Goal: Find specific page/section: Find specific page/section

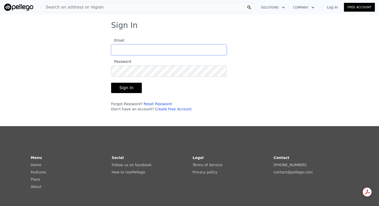
type input "[PERSON_NAME][EMAIL_ADDRESS][DOMAIN_NAME]"
click at [130, 87] on button "Sign In" at bounding box center [126, 88] width 31 height 10
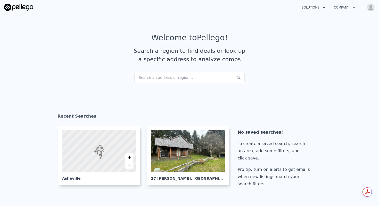
click at [319, 9] on button "Solutions" at bounding box center [314, 7] width 32 height 9
click at [340, 8] on button "Company" at bounding box center [345, 7] width 30 height 9
click at [367, 7] on button "Open user menu" at bounding box center [370, 7] width 10 height 8
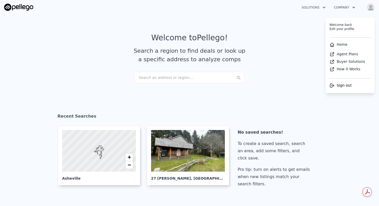
click at [341, 44] on link "Home" at bounding box center [339, 44] width 18 height 4
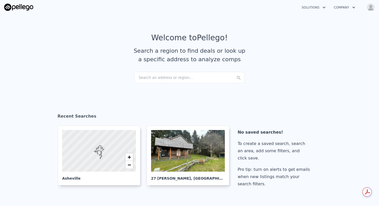
click at [354, 8] on icon "button" at bounding box center [354, 7] width 5 height 6
click at [370, 7] on img "button" at bounding box center [371, 7] width 8 height 8
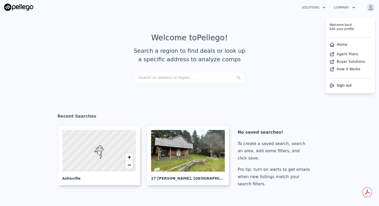
click at [349, 30] on link "Edit your profile" at bounding box center [342, 29] width 25 height 4
select select "53"
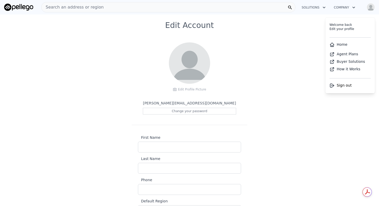
click at [336, 43] on link "Home" at bounding box center [339, 44] width 18 height 4
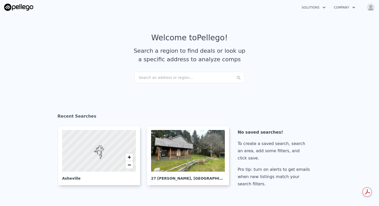
click at [170, 73] on div "Search an address or region..." at bounding box center [189, 77] width 110 height 11
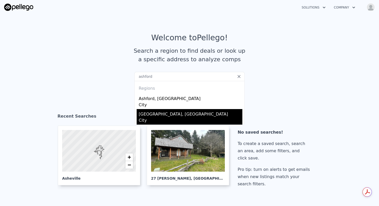
type input "ashford"
click at [160, 113] on div "[GEOGRAPHIC_DATA], [GEOGRAPHIC_DATA]" at bounding box center [191, 113] width 104 height 8
